Goal: Information Seeking & Learning: Learn about a topic

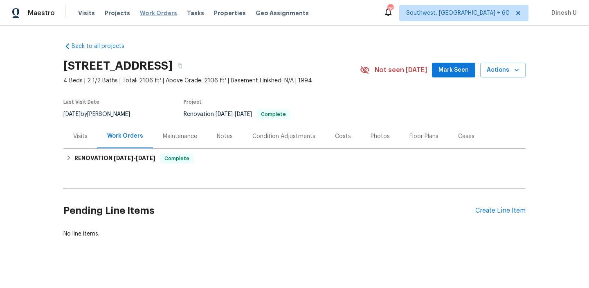
click at [140, 12] on span "Work Orders" at bounding box center [158, 13] width 37 height 8
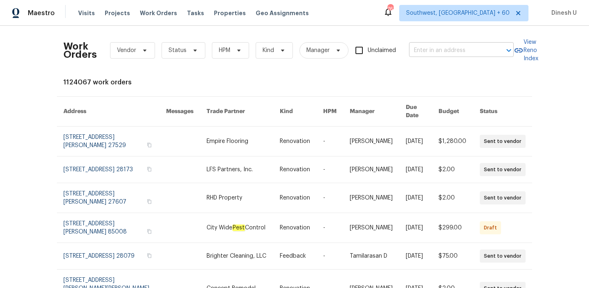
click at [423, 46] on input "text" at bounding box center [450, 50] width 82 height 13
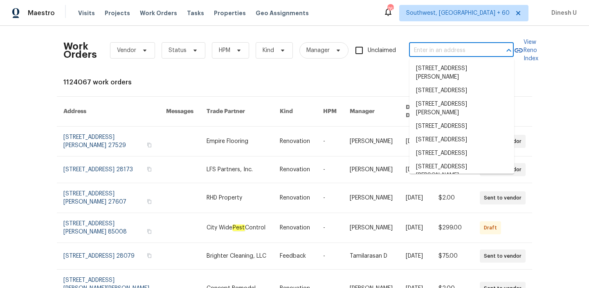
paste input "[STREET_ADDRESS]"
type input "[STREET_ADDRESS]"
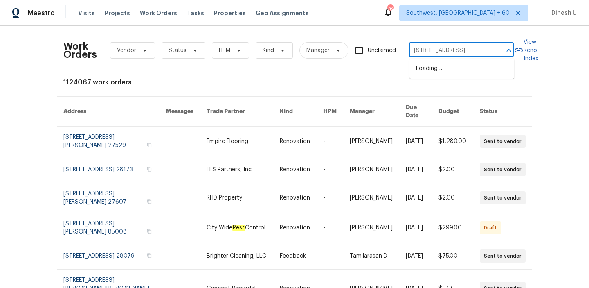
scroll to position [0, 28]
click at [423, 71] on li "[STREET_ADDRESS]" at bounding box center [462, 69] width 105 height 14
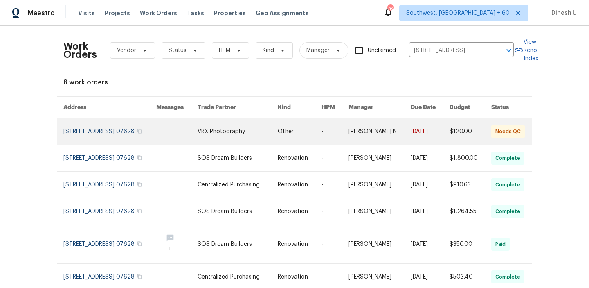
click at [97, 131] on link at bounding box center [109, 131] width 93 height 26
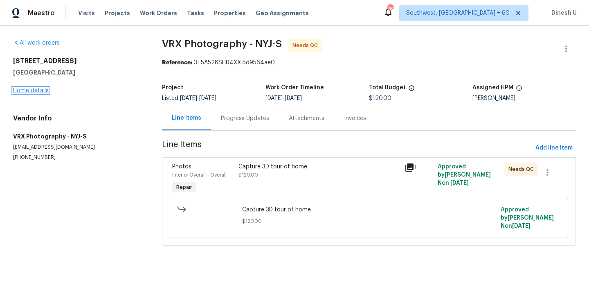
click at [27, 89] on link "Home details" at bounding box center [31, 91] width 36 height 6
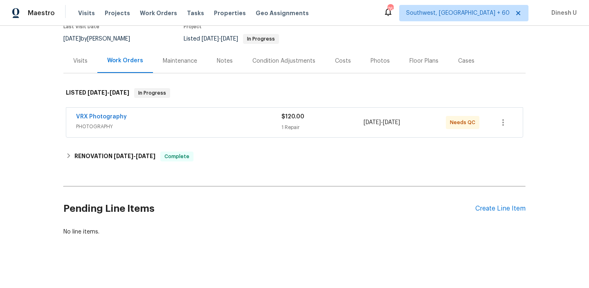
scroll to position [79, 0]
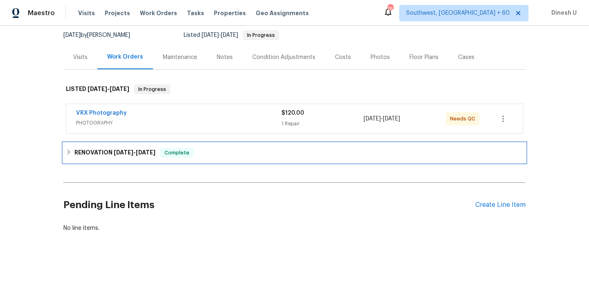
click at [104, 153] on h6 "RENOVATION [DATE] - [DATE]" at bounding box center [114, 153] width 81 height 10
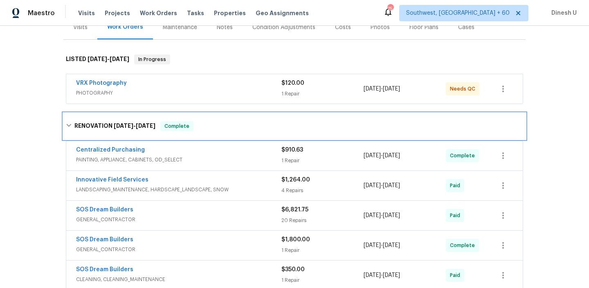
scroll to position [0, 0]
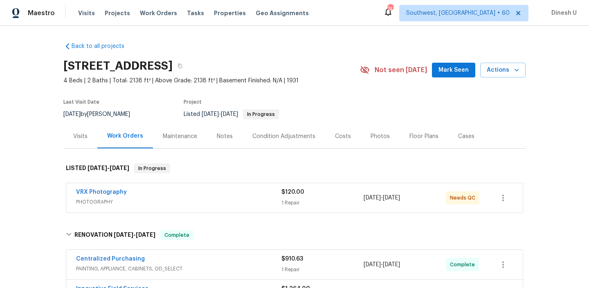
click at [79, 135] on div "Visits" at bounding box center [80, 136] width 14 height 8
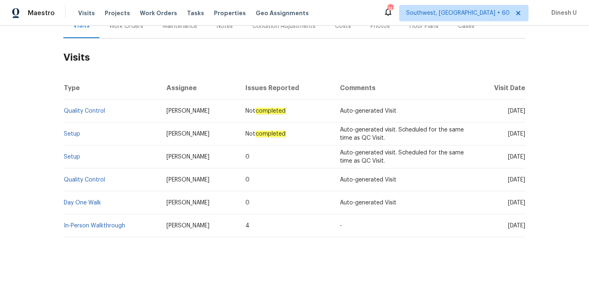
scroll to position [115, 0]
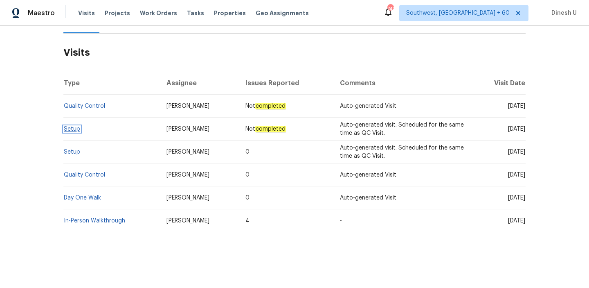
click at [72, 130] on link "Setup" at bounding box center [72, 129] width 16 height 6
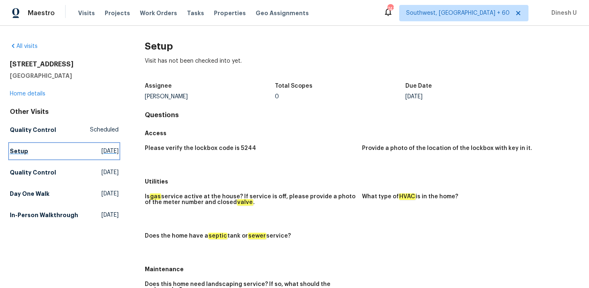
click at [106, 149] on span "[DATE]" at bounding box center [109, 151] width 17 height 8
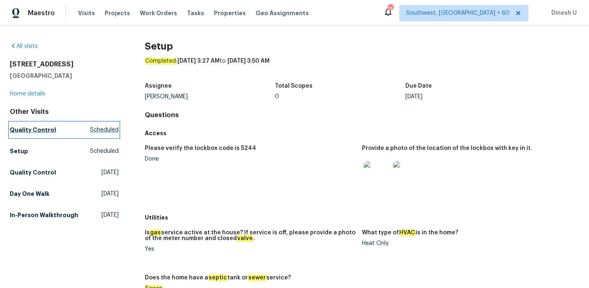
click at [99, 130] on span "Scheduled" at bounding box center [104, 130] width 29 height 8
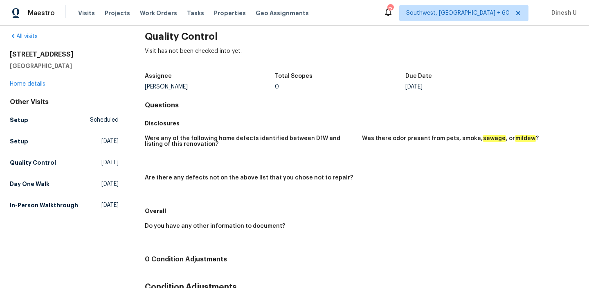
scroll to position [12, 0]
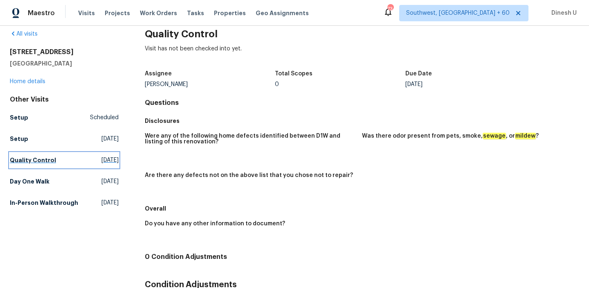
click at [101, 158] on span "[DATE]" at bounding box center [109, 160] width 17 height 8
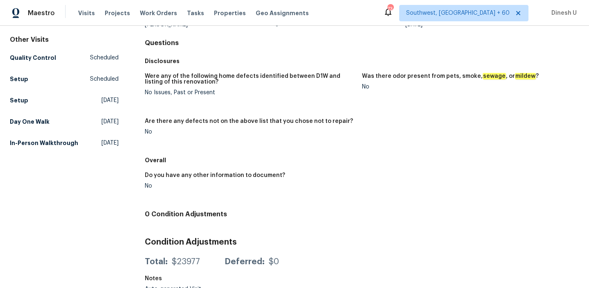
scroll to position [81, 0]
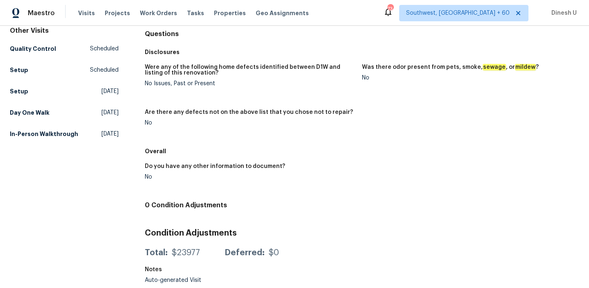
click at [285, 152] on h5 "Overall" at bounding box center [362, 151] width 435 height 8
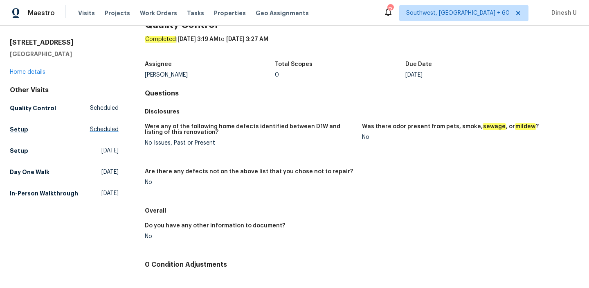
scroll to position [23, 0]
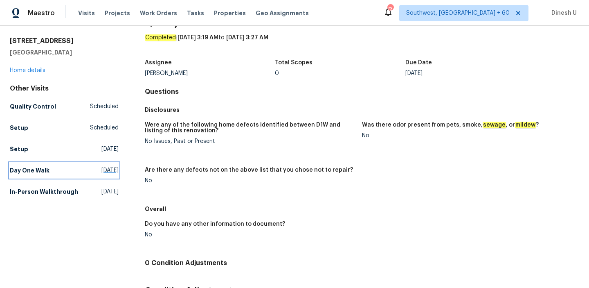
click at [101, 167] on span "[DATE]" at bounding box center [109, 170] width 17 height 8
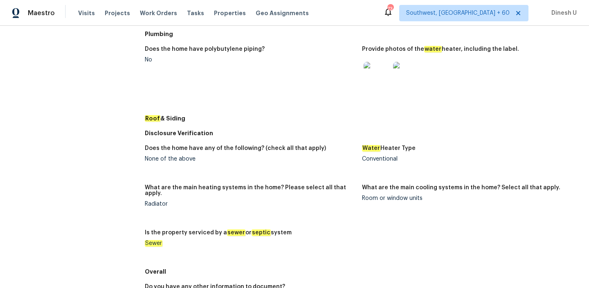
scroll to position [383, 0]
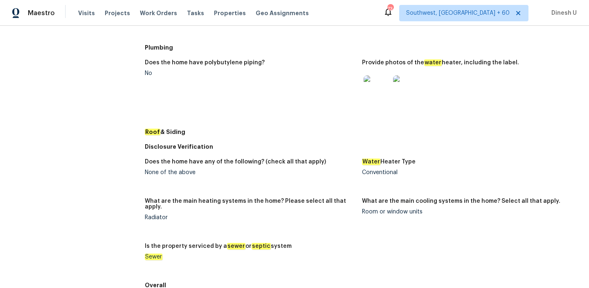
click at [376, 86] on img at bounding box center [377, 88] width 26 height 26
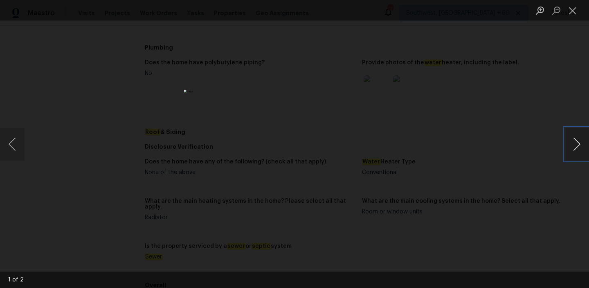
click at [576, 143] on button "Next image" at bounding box center [577, 144] width 25 height 33
click at [575, 149] on button "Next image" at bounding box center [577, 144] width 25 height 33
click at [568, 148] on button "Next image" at bounding box center [577, 144] width 25 height 33
click at [573, 8] on button "Close lightbox" at bounding box center [573, 10] width 16 height 14
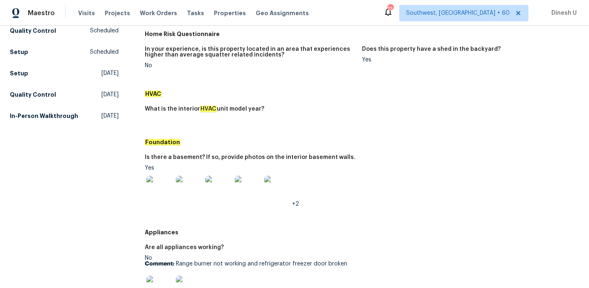
scroll to position [0, 0]
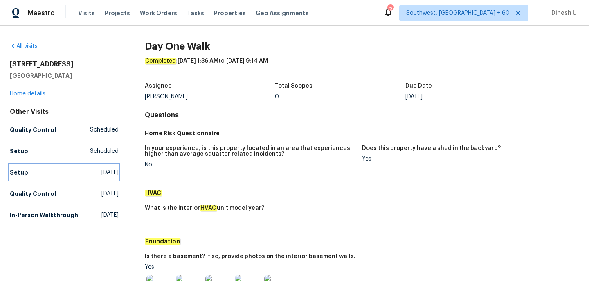
click at [101, 170] on span "[DATE]" at bounding box center [109, 172] width 17 height 8
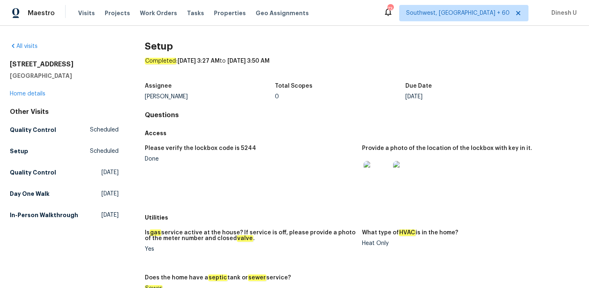
scroll to position [3, 0]
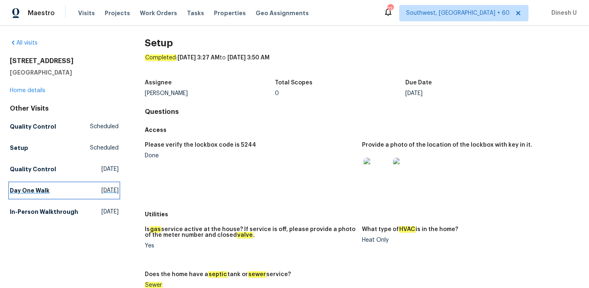
click at [101, 189] on span "[DATE]" at bounding box center [109, 190] width 17 height 8
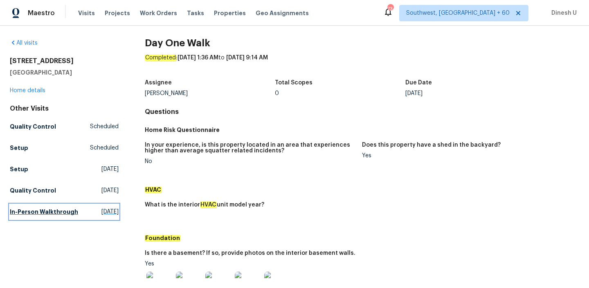
click at [102, 214] on span "[DATE]" at bounding box center [109, 211] width 17 height 8
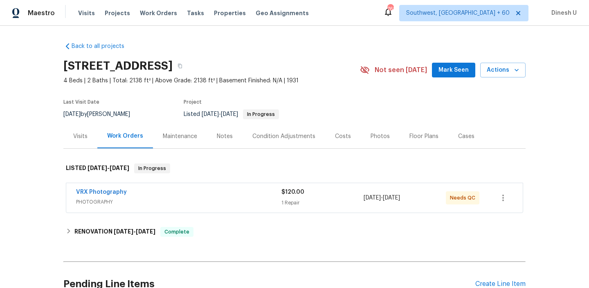
click at [282, 197] on div "$120.00 1 Repair" at bounding box center [323, 198] width 82 height 20
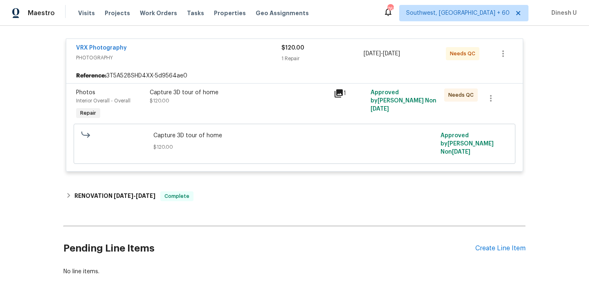
scroll to position [189, 0]
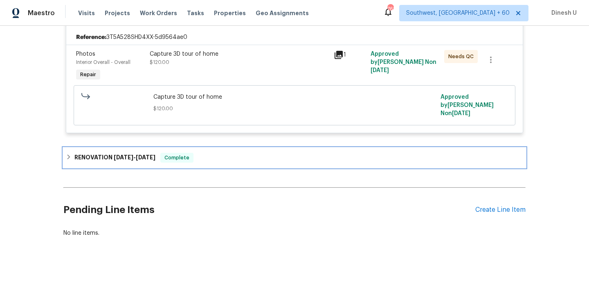
click at [139, 154] on span "[DATE]" at bounding box center [146, 157] width 20 height 6
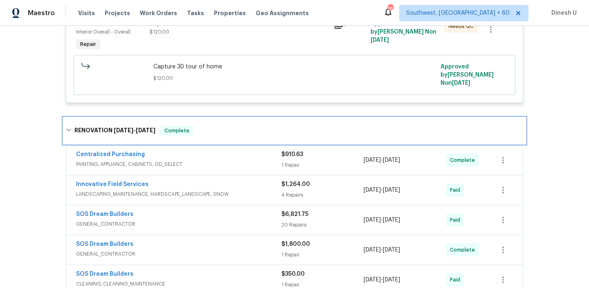
scroll to position [232, 0]
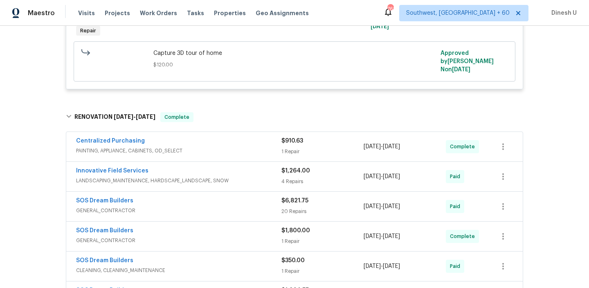
click at [291, 147] on div "1 Repair" at bounding box center [323, 151] width 82 height 8
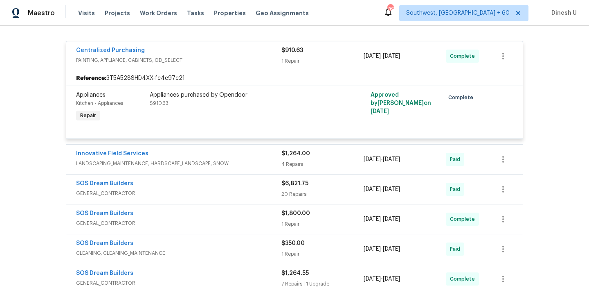
scroll to position [345, 0]
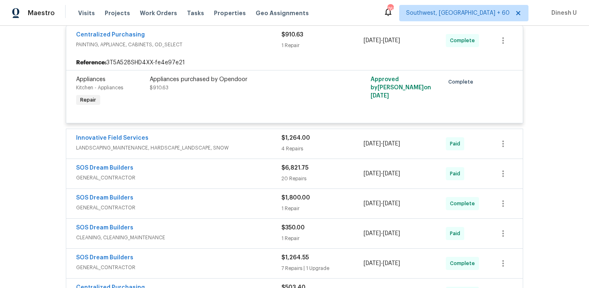
click at [287, 144] on div "4 Repairs" at bounding box center [323, 148] width 82 height 8
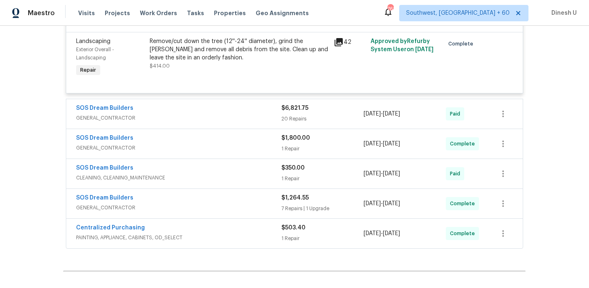
scroll to position [697, 0]
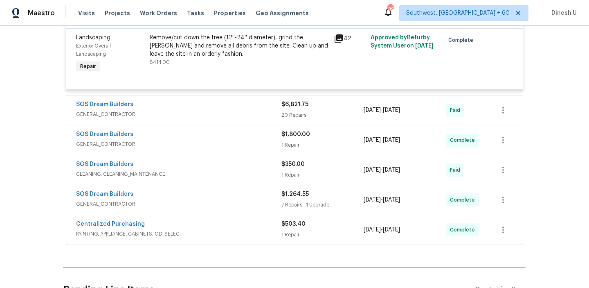
click at [300, 111] on div "20 Repairs" at bounding box center [323, 115] width 82 height 8
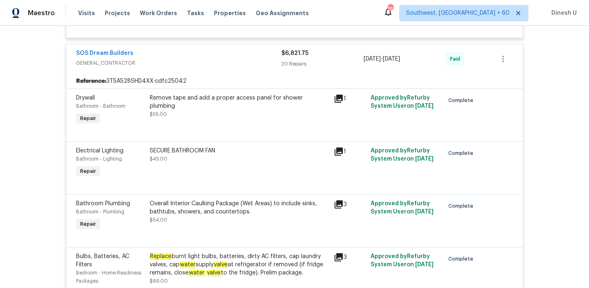
scroll to position [753, 0]
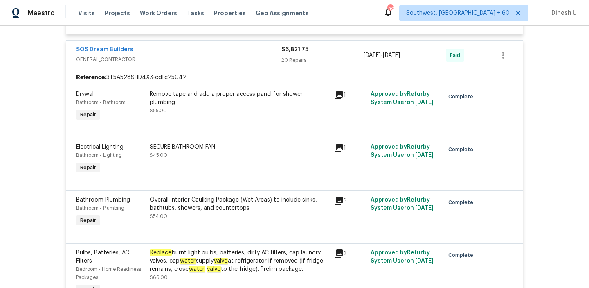
click at [342, 91] on icon at bounding box center [339, 95] width 8 height 8
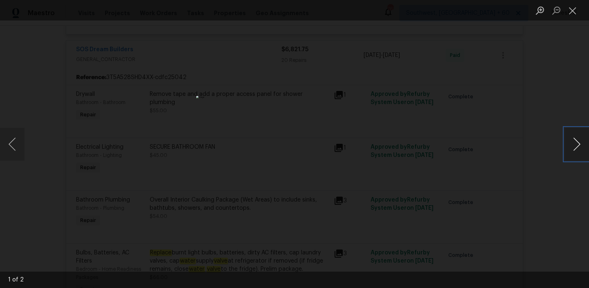
click at [578, 144] on button "Next image" at bounding box center [577, 144] width 25 height 33
click at [573, 14] on button "Close lightbox" at bounding box center [573, 10] width 16 height 14
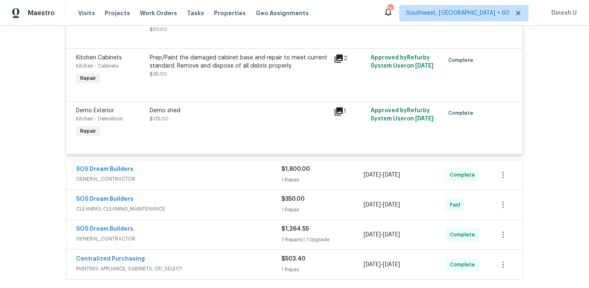
scroll to position [1889, 0]
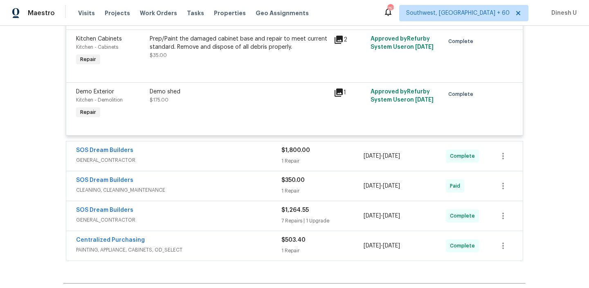
click at [288, 166] on div "$1,800.00 1 Repair" at bounding box center [323, 156] width 82 height 20
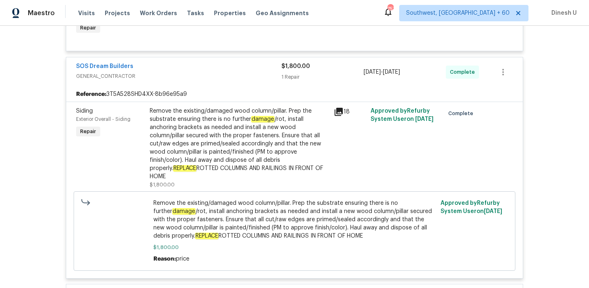
scroll to position [1986, 0]
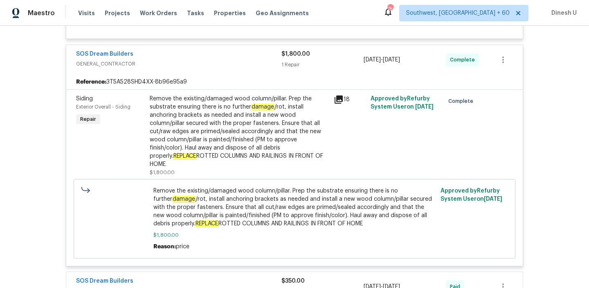
click at [203, 176] on div "Remove the existing/damaged wood column/pillar. Prep the substrate ensuring the…" at bounding box center [239, 136] width 179 height 82
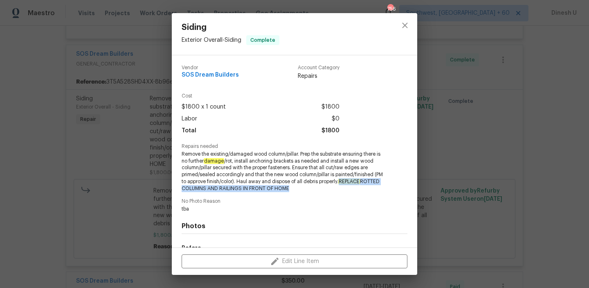
drag, startPoint x: 343, startPoint y: 181, endPoint x: 286, endPoint y: 190, distance: 56.9
click at [286, 190] on span "Remove the existing/damaged wood column/pillar. Prep the substrate ensuring the…" at bounding box center [283, 171] width 203 height 41
click at [135, 154] on div "Siding Exterior Overall - Siding Complete Vendor SOS Dream Builders Account Cat…" at bounding box center [294, 144] width 589 height 288
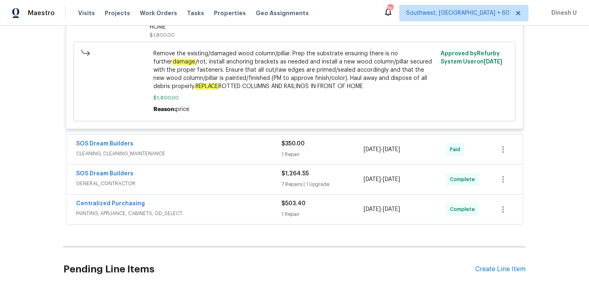
scroll to position [2129, 0]
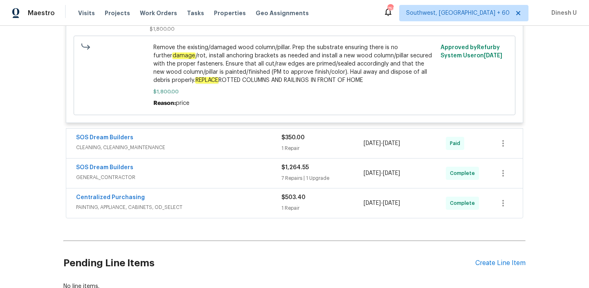
click at [298, 158] on div "SOS Dream Builders CLEANING, CLEANING_MAINTENANCE $350.00 1 Repair 9/12/2025 - …" at bounding box center [294, 143] width 457 height 29
click at [283, 152] on div "1 Repair" at bounding box center [323, 148] width 82 height 8
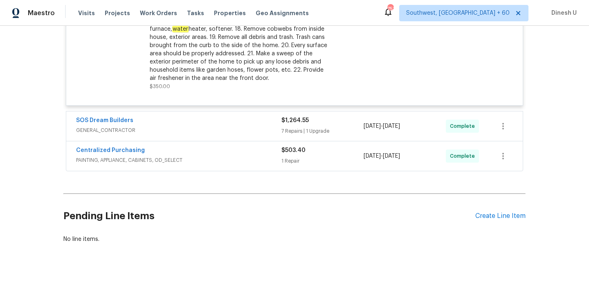
scroll to position [2403, 0]
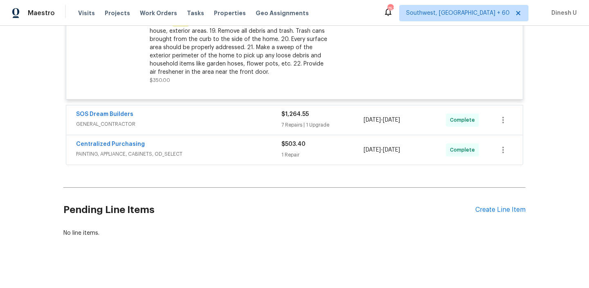
click at [304, 129] on div "7 Repairs | 1 Upgrade" at bounding box center [323, 125] width 82 height 8
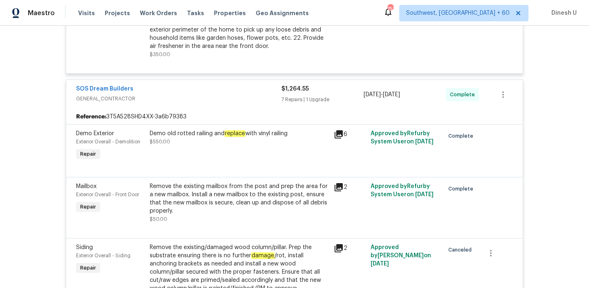
scroll to position [2435, 0]
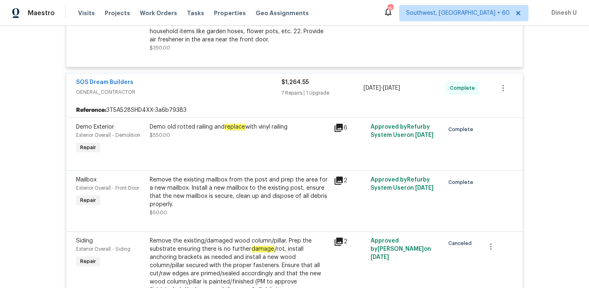
click at [342, 132] on icon at bounding box center [339, 128] width 8 height 8
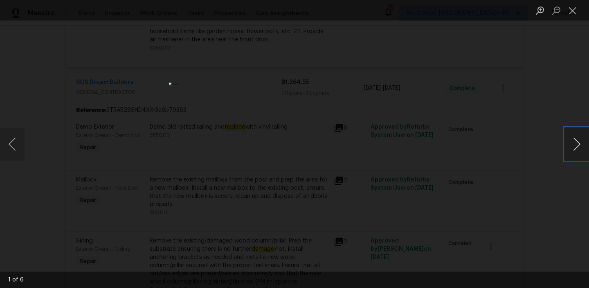
click at [575, 144] on button "Next image" at bounding box center [577, 144] width 25 height 33
click at [577, 12] on button "Close lightbox" at bounding box center [573, 10] width 16 height 14
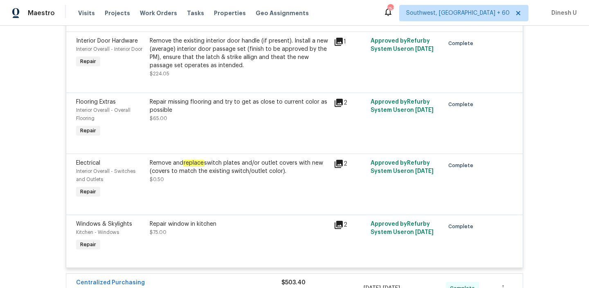
scroll to position [2861, 0]
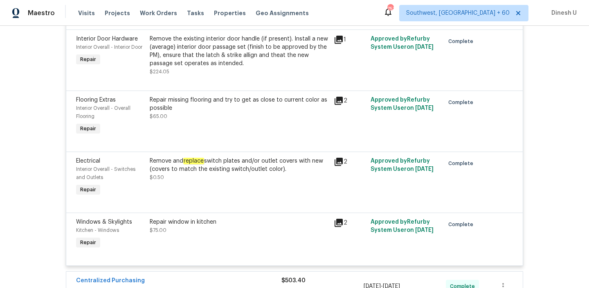
click at [339, 104] on icon at bounding box center [339, 101] width 8 height 8
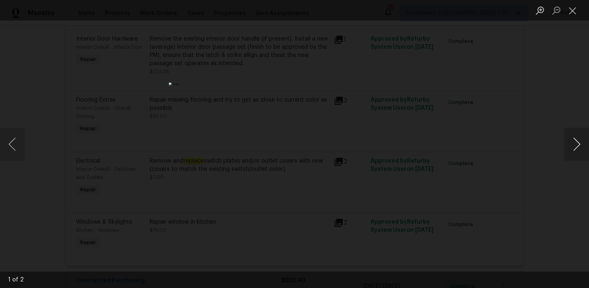
click at [584, 149] on button "Next image" at bounding box center [577, 144] width 25 height 33
click at [575, 10] on button "Close lightbox" at bounding box center [573, 10] width 16 height 14
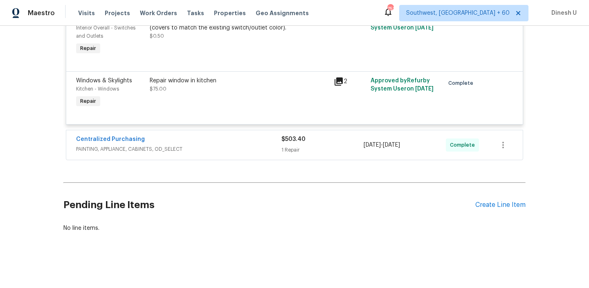
scroll to position [3006, 0]
click at [294, 145] on div "$503.40 1 Repair" at bounding box center [323, 145] width 82 height 20
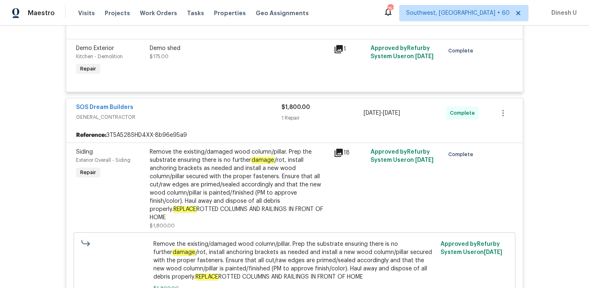
scroll to position [1961, 0]
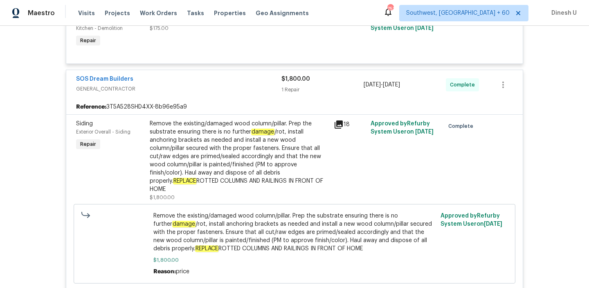
click at [343, 129] on div "18" at bounding box center [350, 124] width 32 height 10
click at [343, 129] on icon at bounding box center [339, 124] width 8 height 8
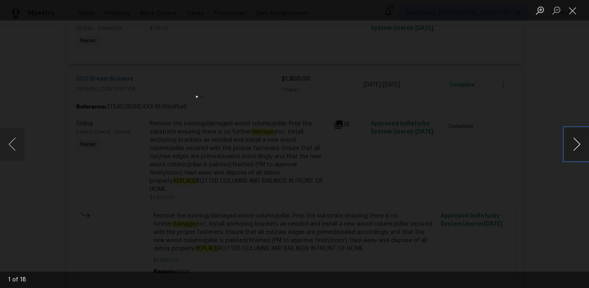
click at [580, 145] on button "Next image" at bounding box center [577, 144] width 25 height 33
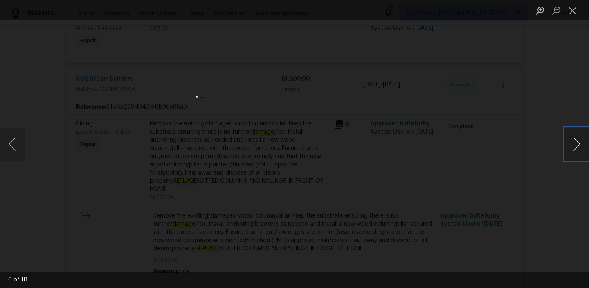
click at [580, 145] on button "Next image" at bounding box center [577, 144] width 25 height 33
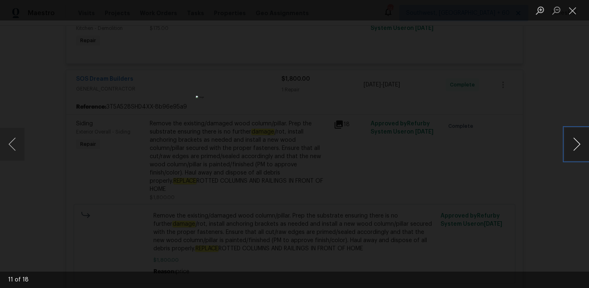
click at [580, 145] on button "Next image" at bounding box center [577, 144] width 25 height 33
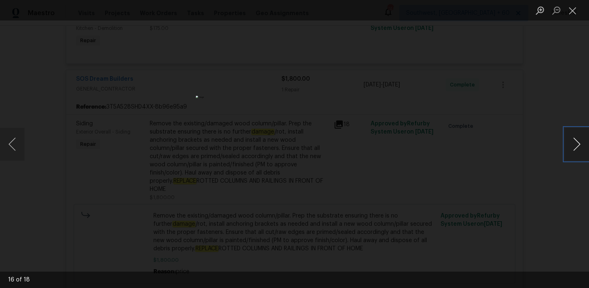
click at [580, 145] on button "Next image" at bounding box center [577, 144] width 25 height 33
click at [571, 9] on button "Close lightbox" at bounding box center [573, 10] width 16 height 14
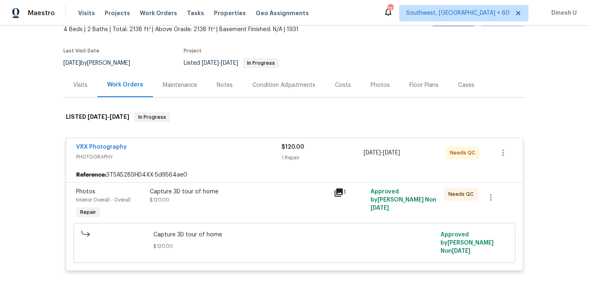
scroll to position [0, 0]
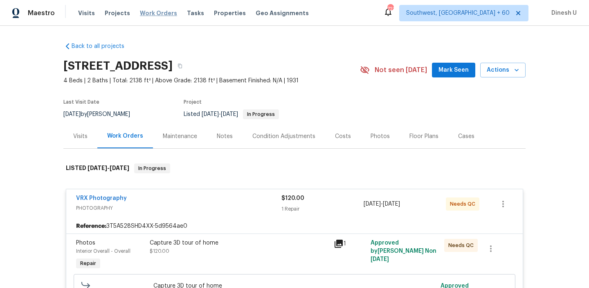
click at [156, 11] on span "Work Orders" at bounding box center [158, 13] width 37 height 8
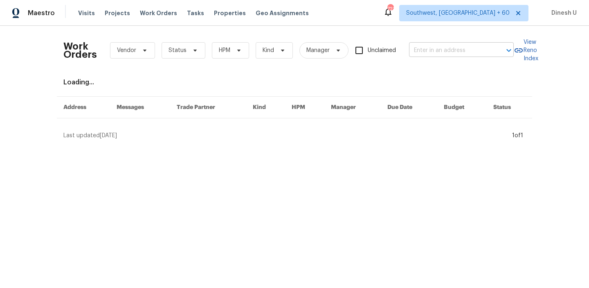
click at [425, 52] on input "text" at bounding box center [450, 50] width 82 height 13
paste input "7208 Cypress Cove Rd # 13, Jacksonville, FL 32244"
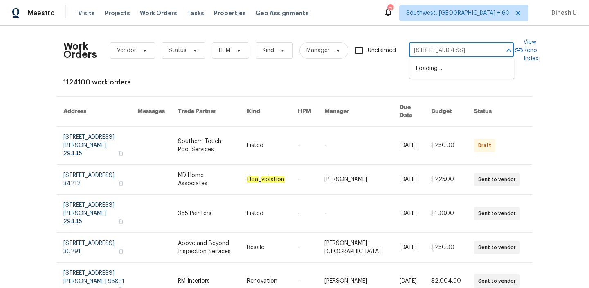
type input "7208 Cypress Cove Rd"
click at [444, 72] on li "7208 Cypress Cove Rd # 13, Jacksonville, FL 32244" at bounding box center [462, 69] width 105 height 14
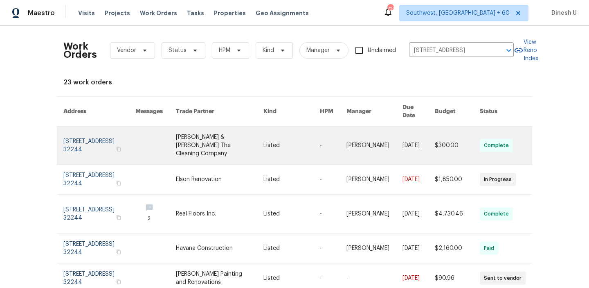
click at [83, 131] on link at bounding box center [99, 145] width 72 height 38
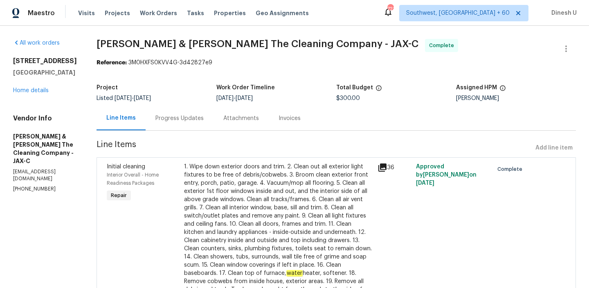
click at [40, 87] on div "7208 Cypress Cove Rd # 13 Jacksonville, FL 32244 Home details" at bounding box center [45, 76] width 64 height 38
click at [38, 89] on link "Home details" at bounding box center [31, 91] width 36 height 6
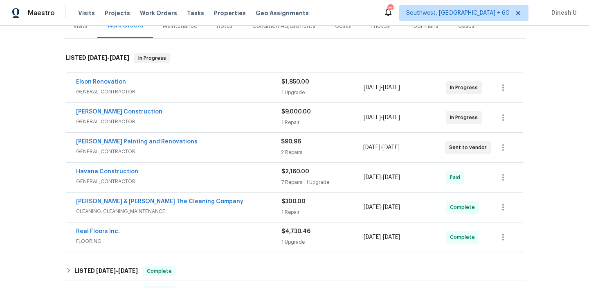
scroll to position [114, 0]
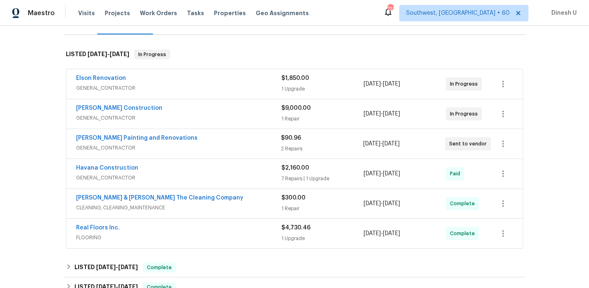
click at [295, 89] on div "1 Upgrade" at bounding box center [323, 89] width 82 height 8
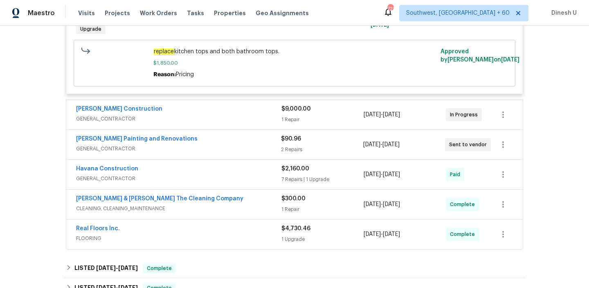
scroll to position [238, 0]
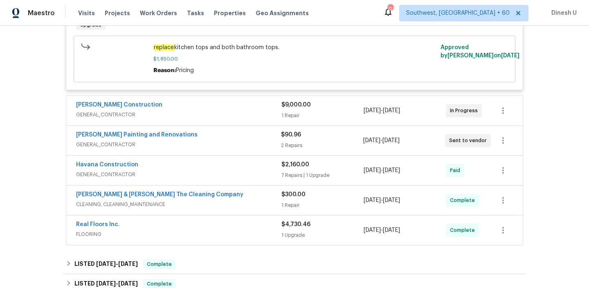
click at [297, 113] on div "1 Repair" at bounding box center [323, 115] width 82 height 8
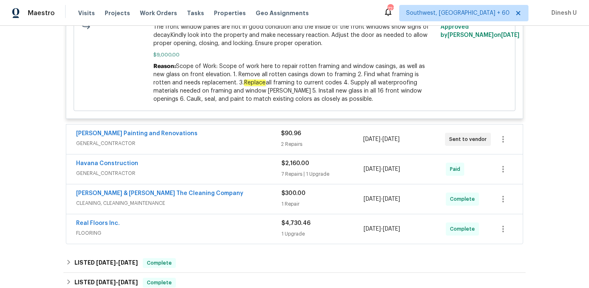
scroll to position [430, 0]
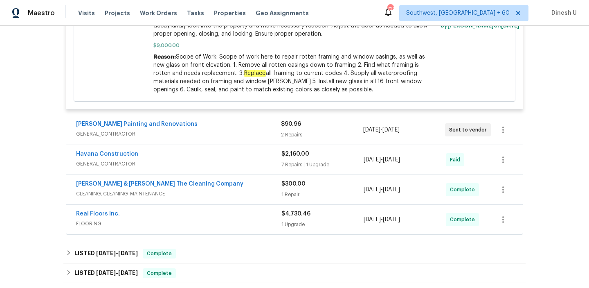
click at [288, 131] on div "2 Repairs" at bounding box center [322, 135] width 82 height 8
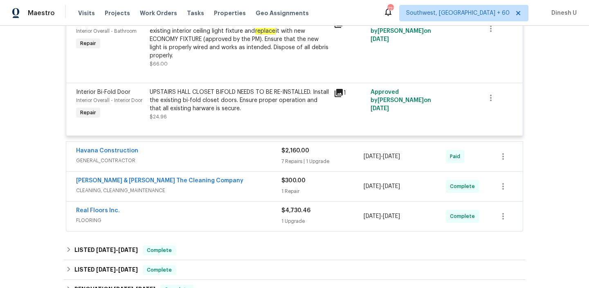
scroll to position [604, 0]
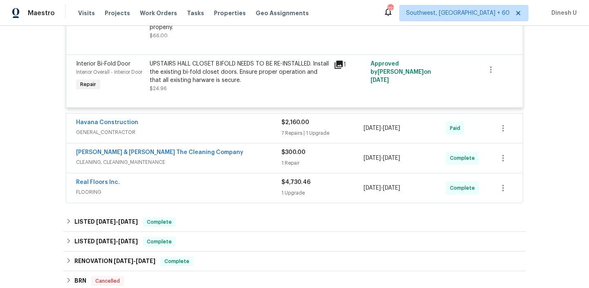
click at [287, 133] on div "7 Repairs | 1 Upgrade" at bounding box center [323, 133] width 82 height 8
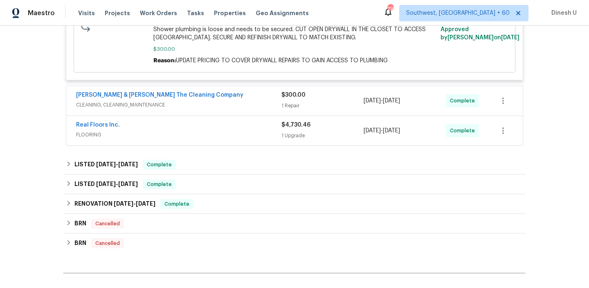
scroll to position [1214, 0]
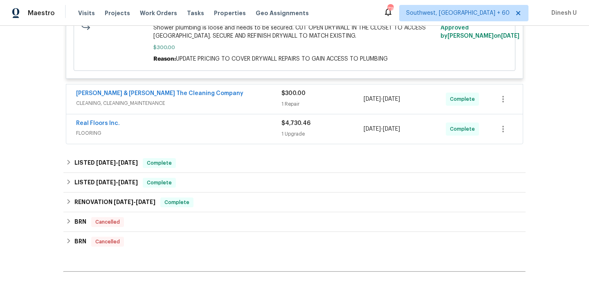
click at [295, 108] on div "1 Repair" at bounding box center [323, 104] width 82 height 8
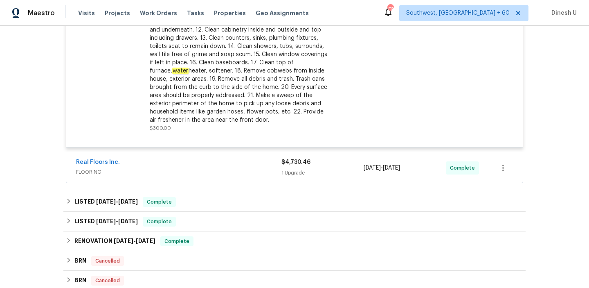
scroll to position [1407, 0]
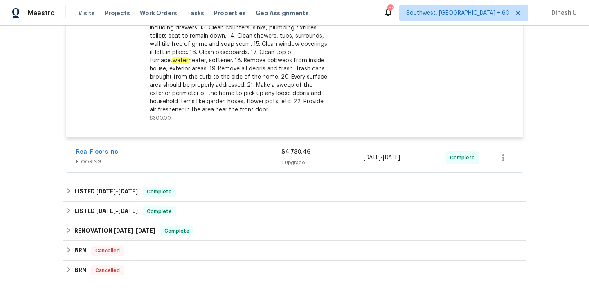
click at [290, 160] on div "$4,730.46 1 Upgrade" at bounding box center [323, 158] width 82 height 20
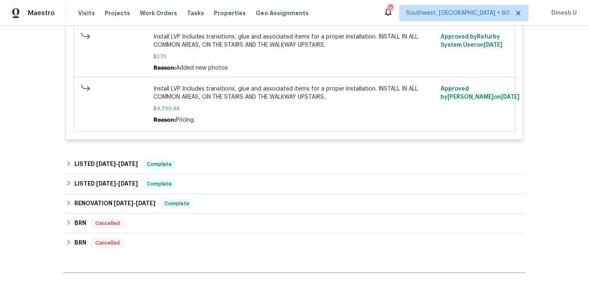
scroll to position [1632, 0]
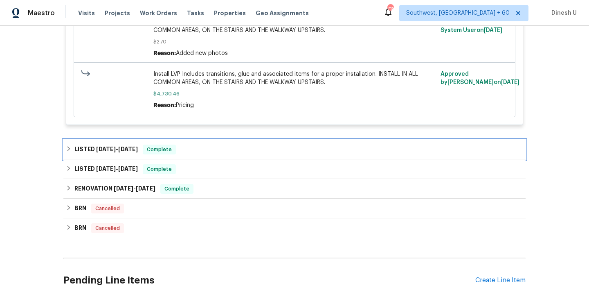
click at [117, 148] on div "LISTED 9/20/24 - 9/23/24 Complete" at bounding box center [294, 150] width 462 height 20
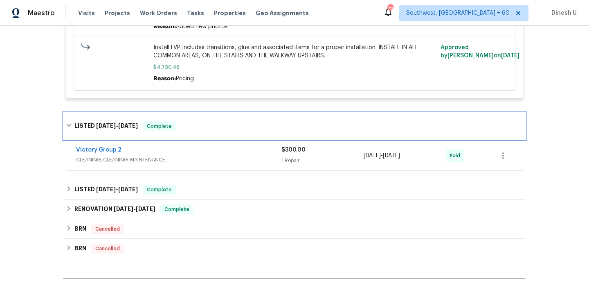
scroll to position [1686, 0]
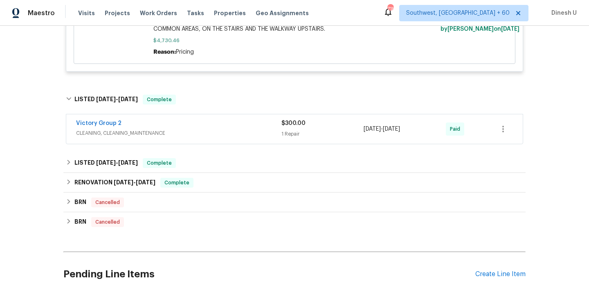
click at [286, 137] on div "1 Repair" at bounding box center [323, 134] width 82 height 8
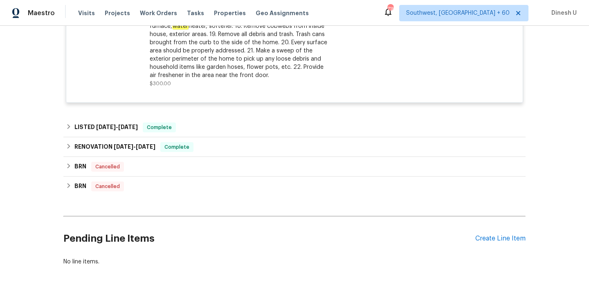
scroll to position [1952, 0]
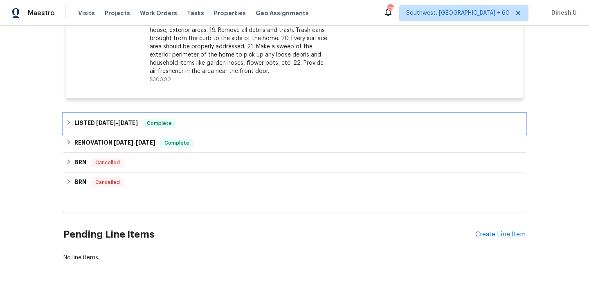
click at [123, 125] on span "6/7/24" at bounding box center [128, 123] width 20 height 6
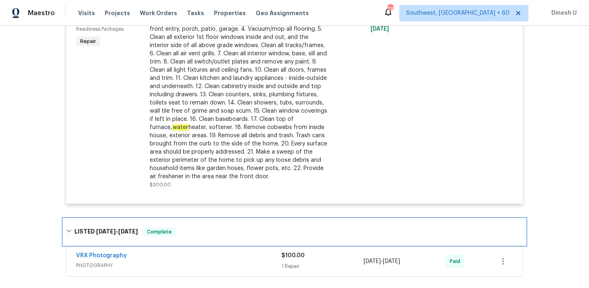
scroll to position [1748, 0]
